Goal: Entertainment & Leisure: Consume media (video, audio)

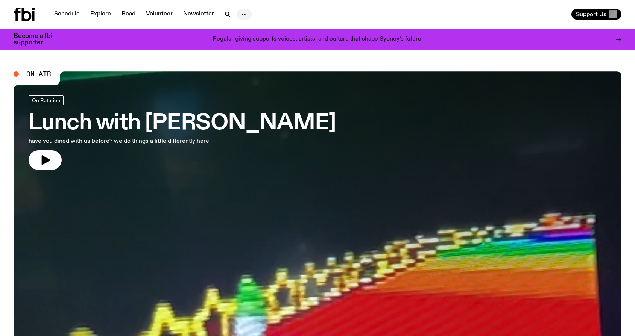
click at [245, 14] on icon "button" at bounding box center [244, 14] width 9 height 9
click at [399, 12] on div "Support Us" at bounding box center [470, 14] width 301 height 11
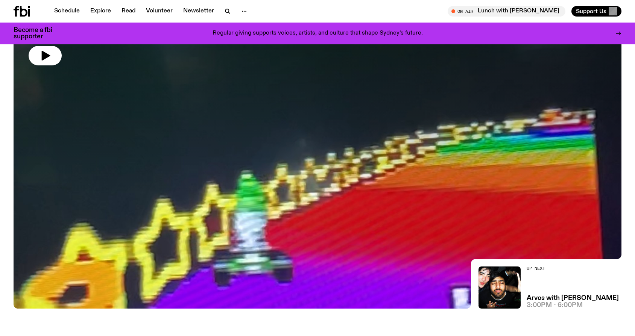
scroll to position [95, 0]
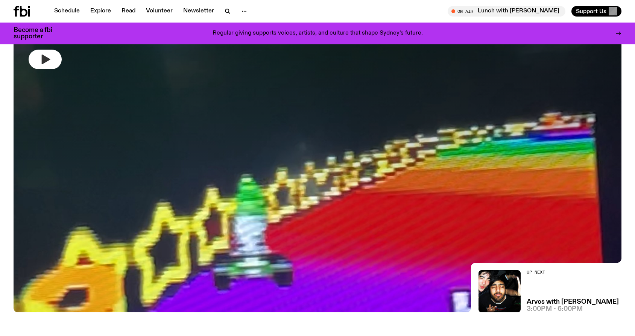
click at [41, 62] on icon "button" at bounding box center [45, 59] width 12 height 12
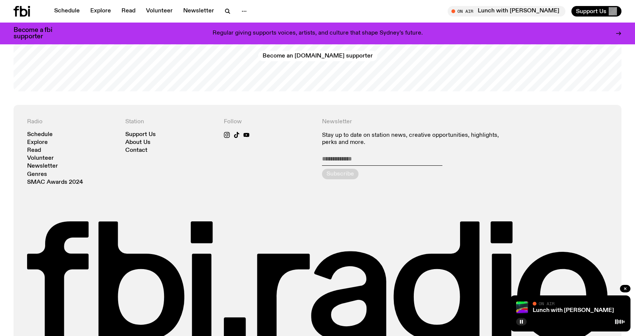
scroll to position [1699, 0]
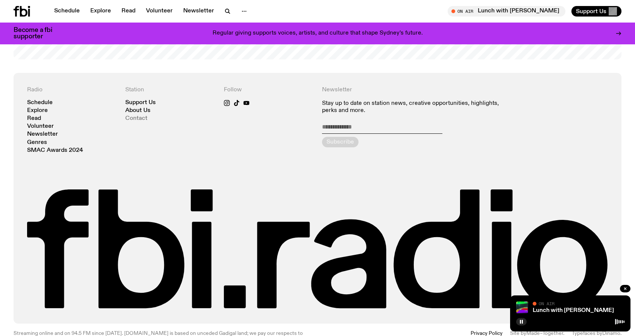
click at [128, 116] on link "Contact" at bounding box center [136, 119] width 22 height 6
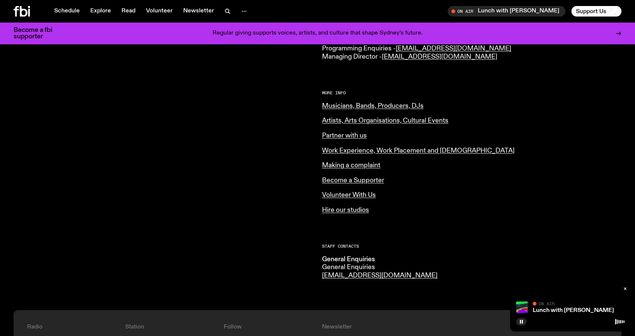
scroll to position [249, 0]
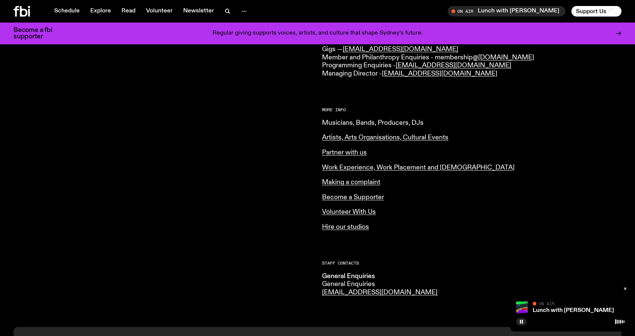
click at [356, 124] on link "Musicians, Bands, Producers, DJs" at bounding box center [373, 123] width 102 height 7
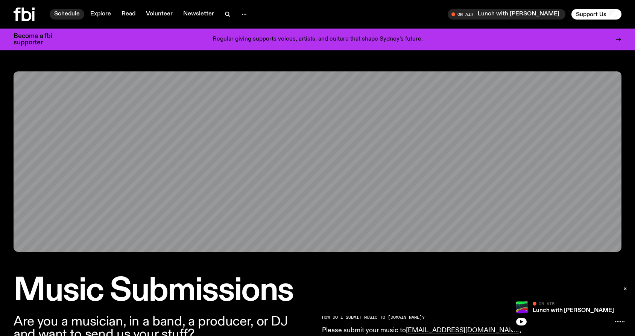
click at [76, 12] on link "Schedule" at bounding box center [67, 14] width 35 height 11
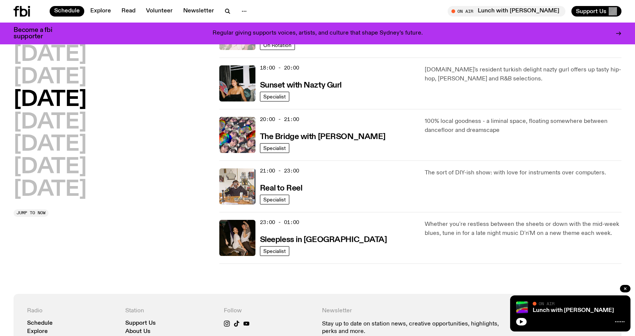
scroll to position [345, 0]
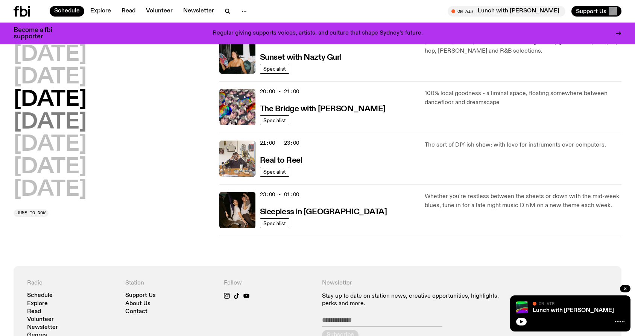
click at [73, 120] on h2 "Thursday" at bounding box center [50, 122] width 73 height 21
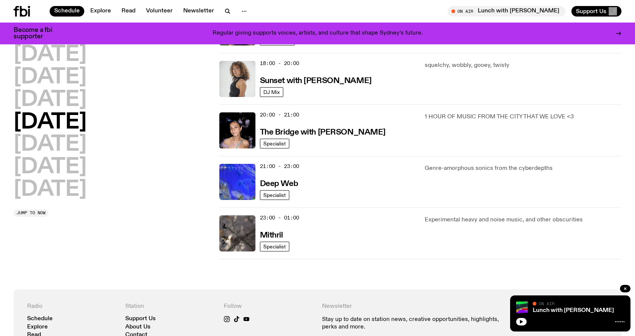
scroll to position [322, 0]
click at [282, 180] on h3 "Deep Web" at bounding box center [279, 184] width 38 height 8
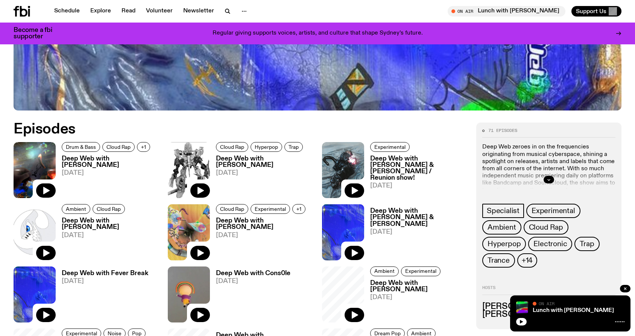
scroll to position [345, 0]
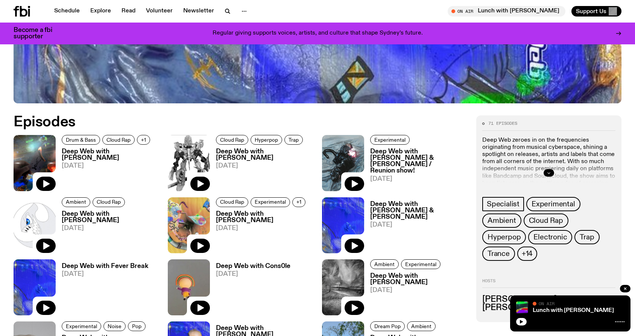
click at [544, 174] on button "button" at bounding box center [548, 173] width 11 height 8
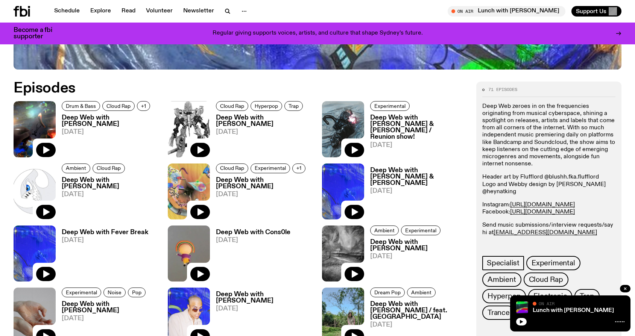
scroll to position [396, 0]
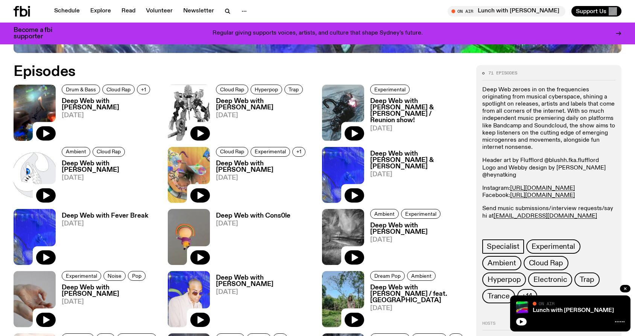
click at [273, 214] on h3 "Deep Web with Cons0le" at bounding box center [253, 216] width 74 height 6
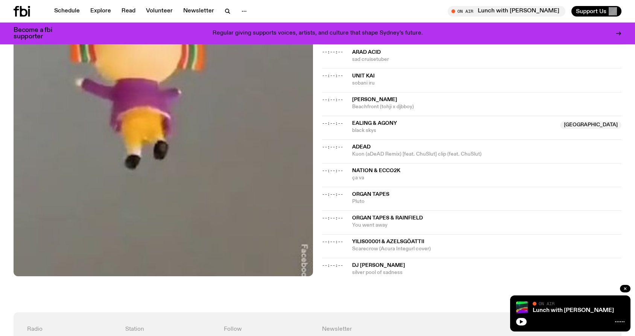
scroll to position [748, 0]
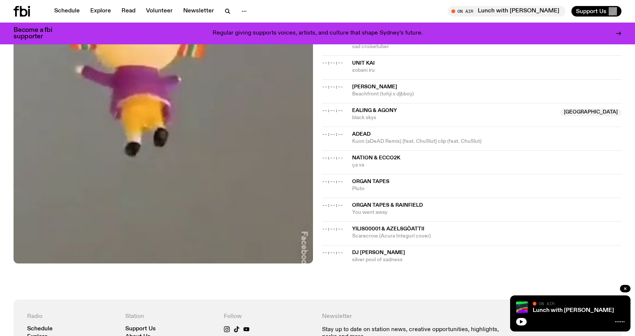
click at [366, 204] on span "Organ Tapes & rainfield" at bounding box center [387, 205] width 71 height 5
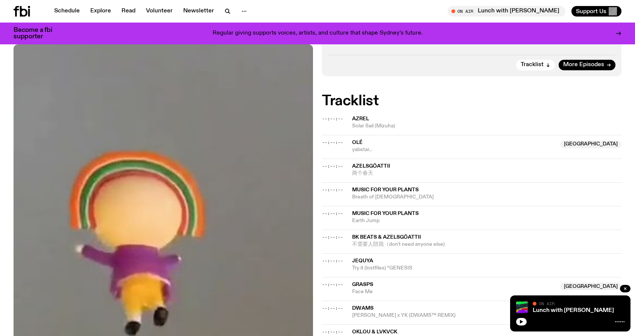
scroll to position [96, 0]
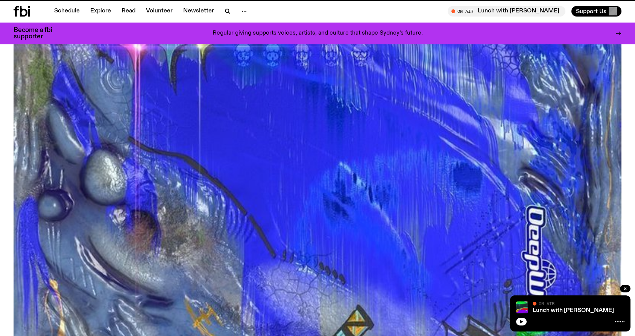
scroll to position [396, 0]
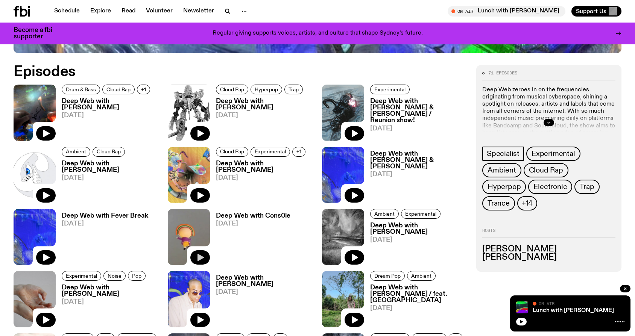
click at [200, 256] on icon "button" at bounding box center [200, 258] width 6 height 8
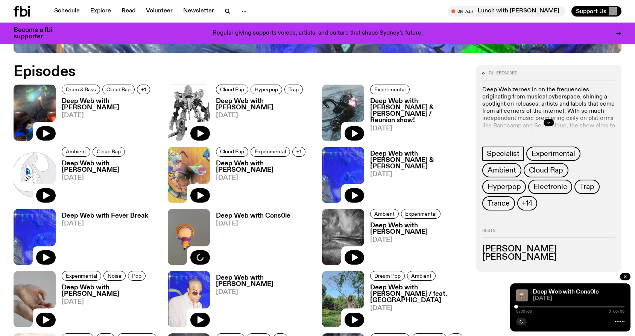
drag, startPoint x: 517, startPoint y: 307, endPoint x: 535, endPoint y: 307, distance: 18.1
click at [535, 307] on div at bounding box center [570, 307] width 108 height 2
click at [530, 306] on div "0:00:00 0:00:00" at bounding box center [570, 309] width 108 height 9
drag, startPoint x: 515, startPoint y: 306, endPoint x: 539, endPoint y: 305, distance: 23.3
click at [539, 305] on div at bounding box center [539, 307] width 4 height 4
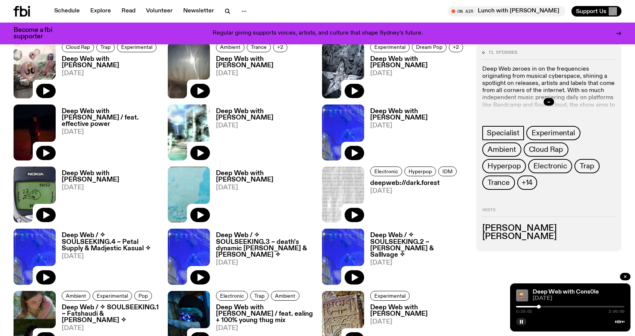
scroll to position [697, 0]
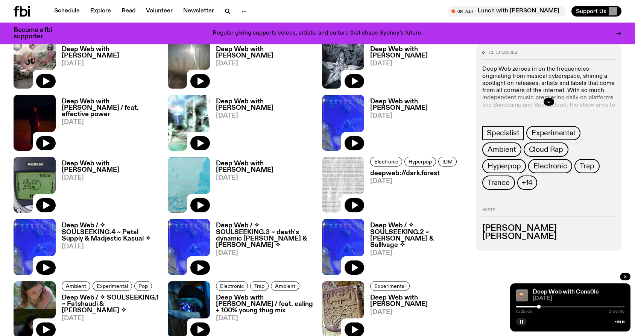
click at [418, 172] on h3 "deepweb://dark.forest" at bounding box center [414, 173] width 89 height 6
